Goal: Understand process/instructions: Learn how to perform a task or action

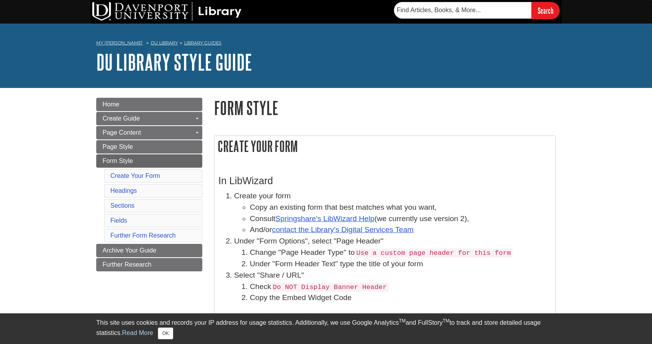
scroll to position [8, 0]
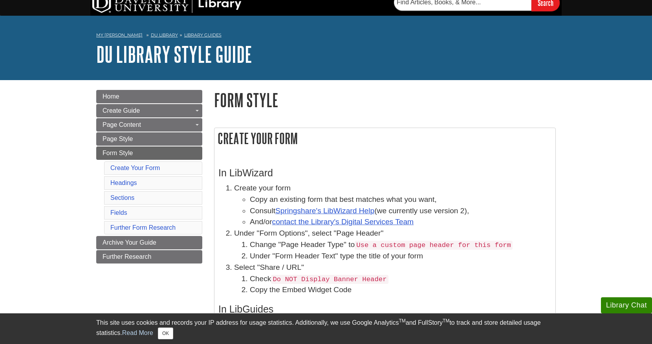
click at [437, 136] on h2 "Create Your Form" at bounding box center [384, 138] width 341 height 21
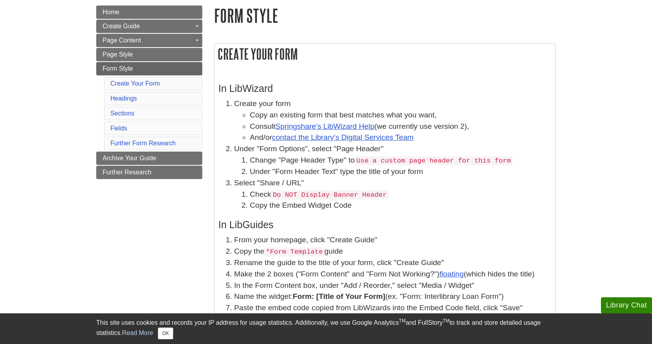
scroll to position [113, 0]
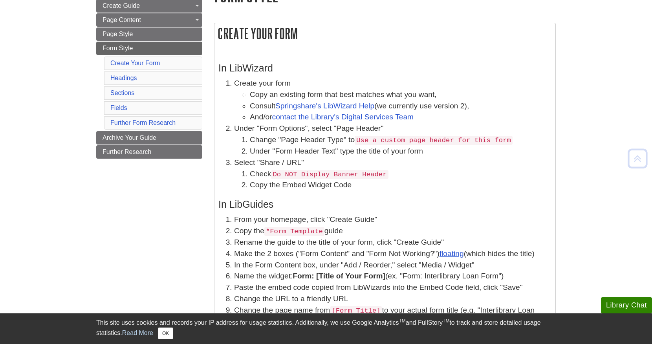
click at [410, 195] on div "In LibWizard Create your form Copy an existing form that best matches what you …" at bounding box center [384, 199] width 333 height 288
click at [353, 175] on code "Do NOT Display Banner Header" at bounding box center [329, 174] width 117 height 9
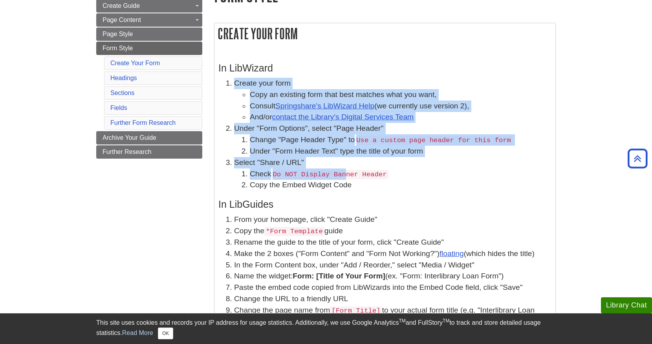
drag, startPoint x: 348, startPoint y: 170, endPoint x: 330, endPoint y: 79, distance: 92.8
click at [330, 79] on ol "Create your form Copy an existing form that best matches what you want, Consult…" at bounding box center [384, 134] width 333 height 113
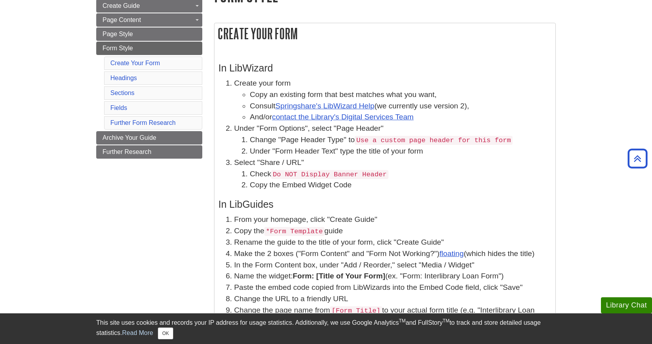
click at [397, 62] on div "In LibWizard Create your form Copy an existing form that best matches what you …" at bounding box center [384, 199] width 333 height 288
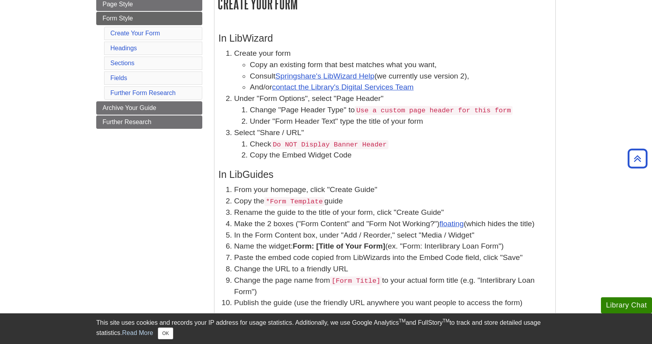
scroll to position [146, 0]
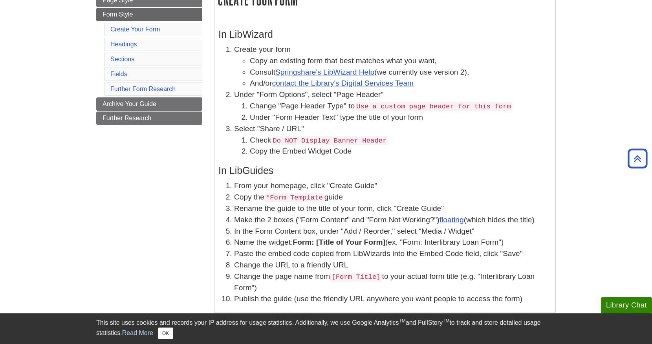
click at [286, 144] on code "Do NOT Display Banner Header" at bounding box center [329, 140] width 117 height 9
click at [292, 153] on li "Copy the Embed Widget Code" at bounding box center [400, 151] width 301 height 11
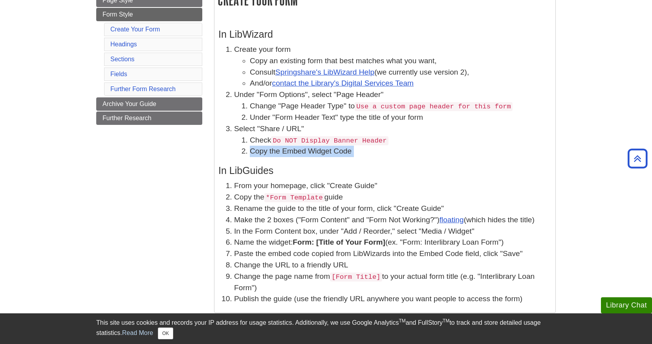
click at [292, 153] on li "Copy the Embed Widget Code" at bounding box center [400, 151] width 301 height 11
click at [343, 153] on li "Copy the Embed Widget Code" at bounding box center [400, 151] width 301 height 11
click at [298, 133] on li "Select "Share / URL" Check Do NOT Display Banner Header Copy the Embed Widget C…" at bounding box center [392, 140] width 317 height 34
click at [294, 131] on li "Select "Share / URL" Check Do NOT Display Banner Header Copy the Embed Widget C…" at bounding box center [392, 140] width 317 height 34
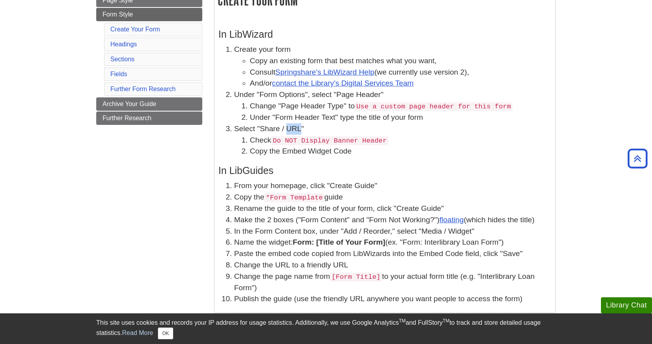
click at [294, 131] on li "Select "Share / URL" Check Do NOT Display Banner Header Copy the Embed Widget C…" at bounding box center [392, 140] width 317 height 34
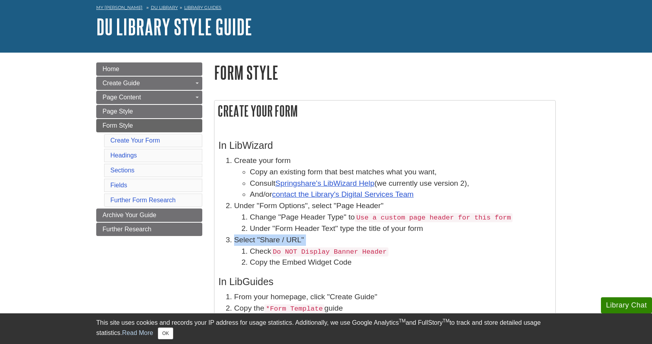
scroll to position [45, 0]
